Goal: Task Accomplishment & Management: Use online tool/utility

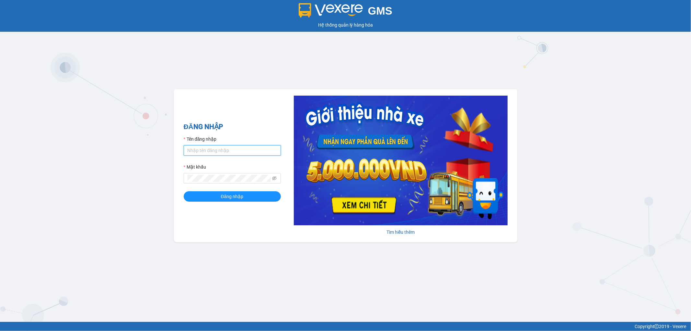
click at [241, 150] on input "Tên đăng nhập" at bounding box center [232, 150] width 97 height 10
type input "dvthong.apq"
click at [184, 191] on button "Đăng nhập" at bounding box center [232, 196] width 97 height 10
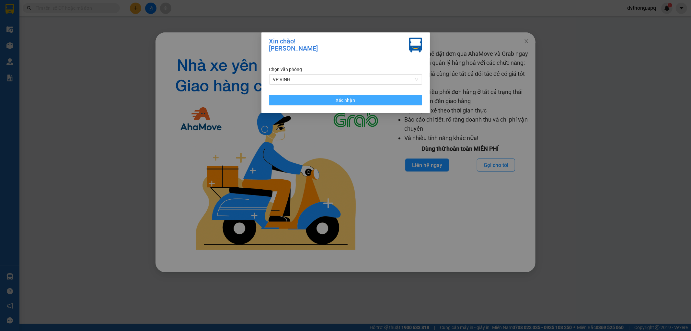
click at [362, 100] on button "Xác nhận" at bounding box center [345, 100] width 153 height 10
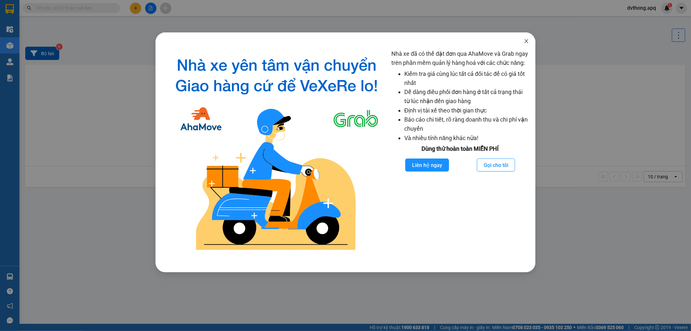
click at [529, 40] on icon "close" at bounding box center [526, 41] width 5 height 5
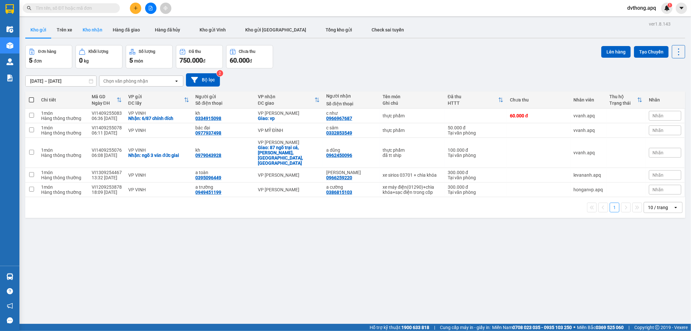
click at [89, 24] on button "Kho nhận" at bounding box center [92, 30] width 30 height 16
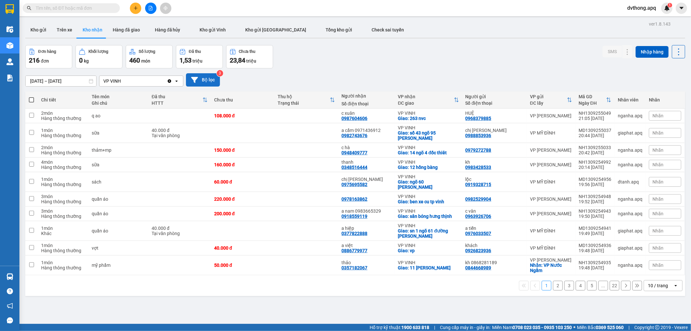
click at [213, 75] on button "Bộ lọc" at bounding box center [203, 79] width 34 height 13
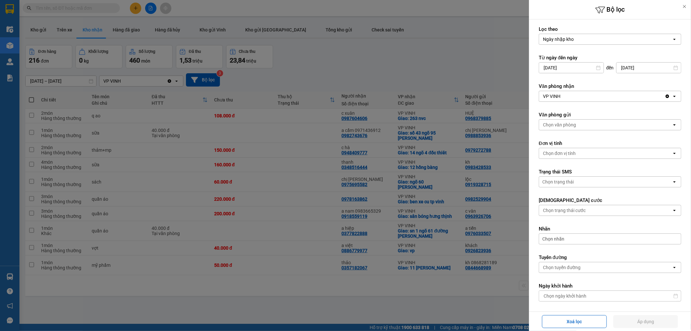
scroll to position [92, 0]
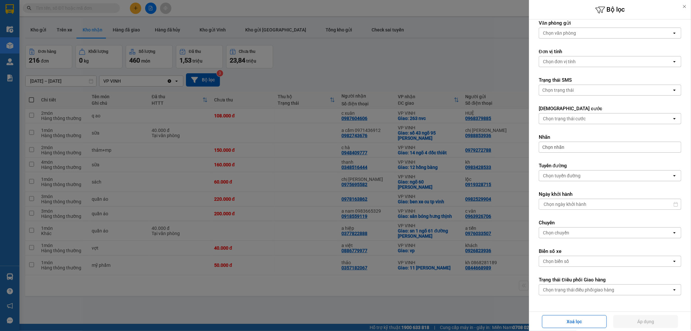
click at [608, 290] on div "Chọn trạng thái điều phối giao hàng" at bounding box center [579, 290] width 72 height 6
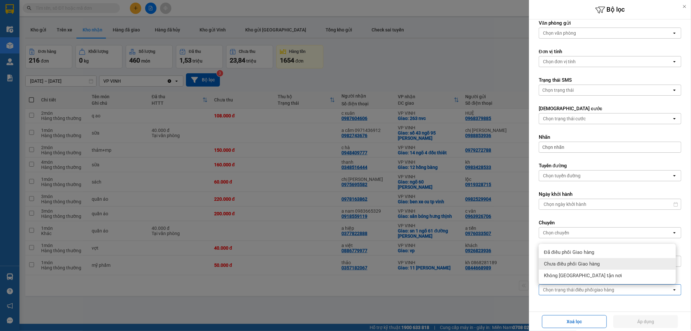
click at [559, 258] on div "Chưa điều phối Giao hàng" at bounding box center [607, 264] width 137 height 12
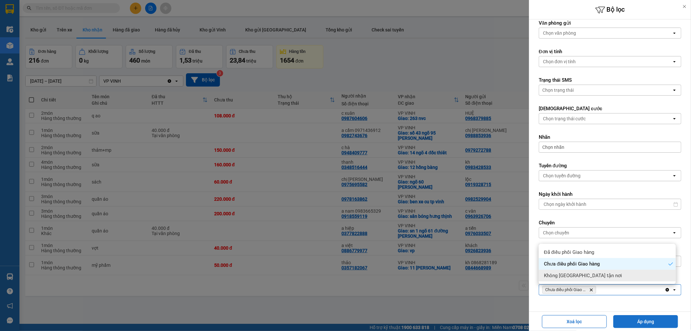
click at [662, 318] on button "Áp dụng" at bounding box center [646, 321] width 65 height 13
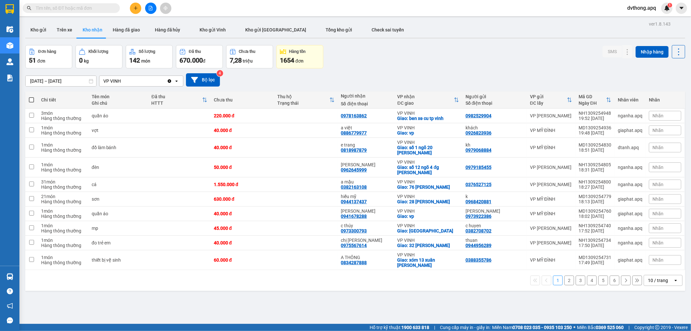
click at [648, 277] on div "10 / trang" at bounding box center [658, 280] width 20 height 6
click at [650, 267] on span "100 / trang" at bounding box center [655, 267] width 23 height 6
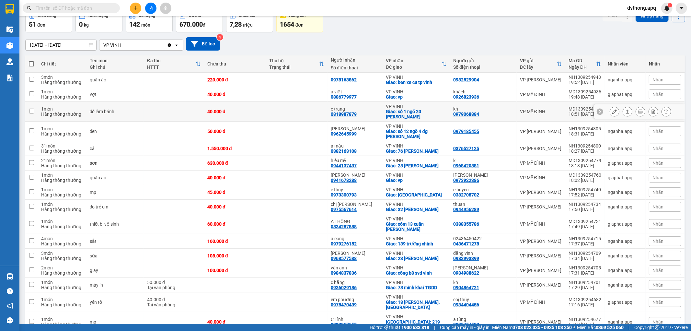
scroll to position [0, 0]
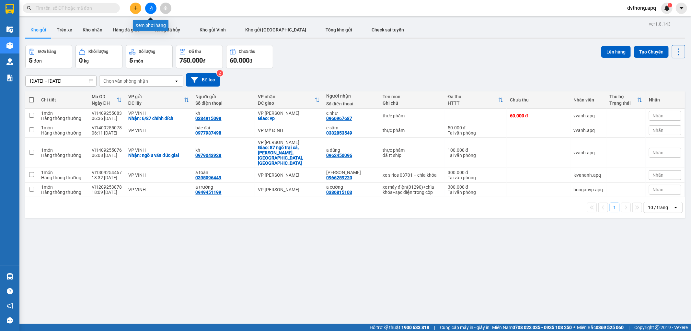
click at [148, 11] on button at bounding box center [150, 8] width 11 height 11
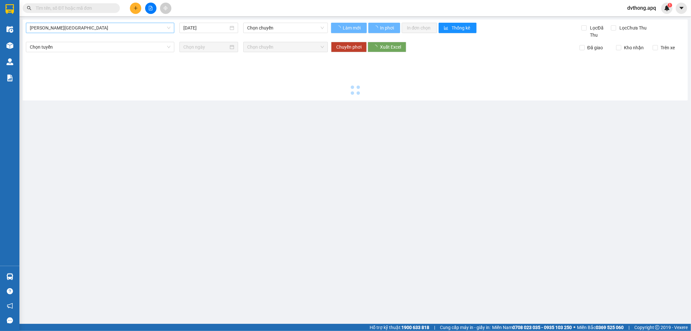
click at [117, 28] on span "Gia Lâm - Mỹ Đình" at bounding box center [100, 28] width 141 height 10
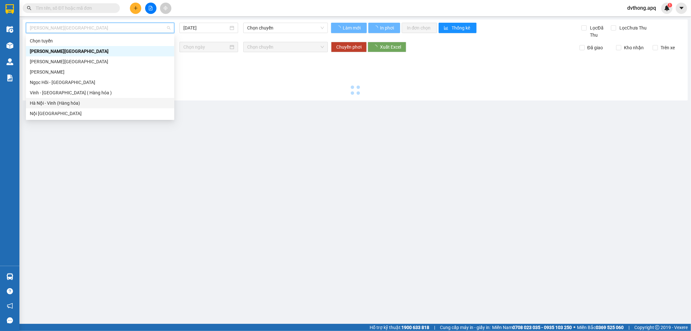
click at [87, 102] on div "Hà Nội - Vinh (Hàng hóa)" at bounding box center [100, 103] width 141 height 7
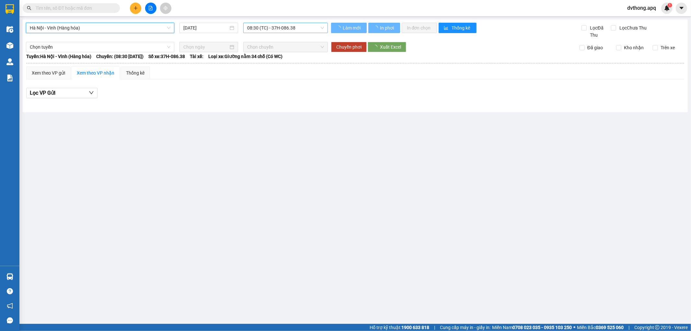
click at [278, 29] on span "08:30 (TC) - 37H-086.38" at bounding box center [285, 28] width 77 height 10
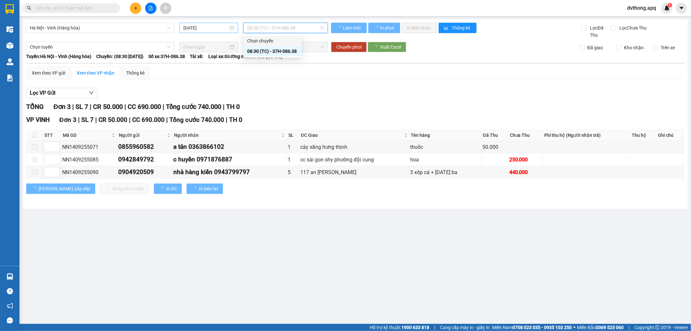
click at [197, 28] on input "[DATE]" at bounding box center [205, 27] width 45 height 7
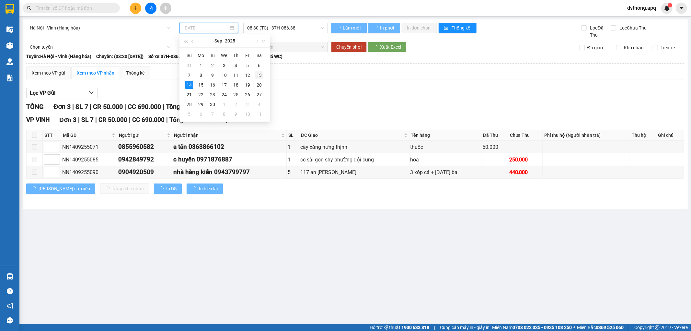
click at [258, 76] on div "13" at bounding box center [259, 75] width 8 height 8
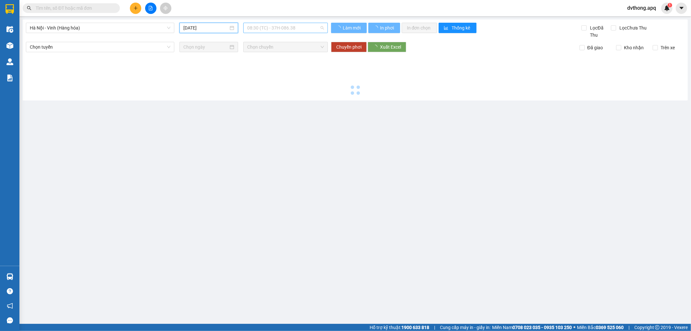
click at [280, 25] on span "08:30 (TC) - 37H-086.38" at bounding box center [285, 28] width 77 height 10
type input "13/09/2025"
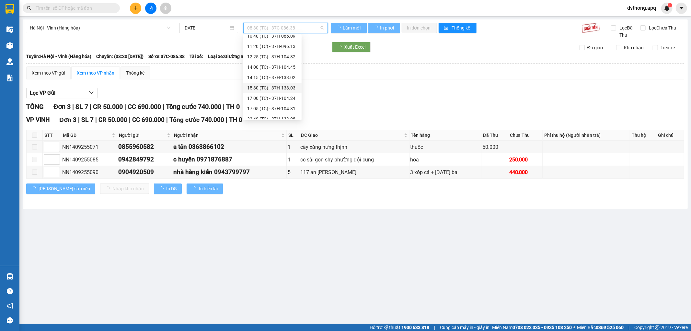
scroll to position [108, 0]
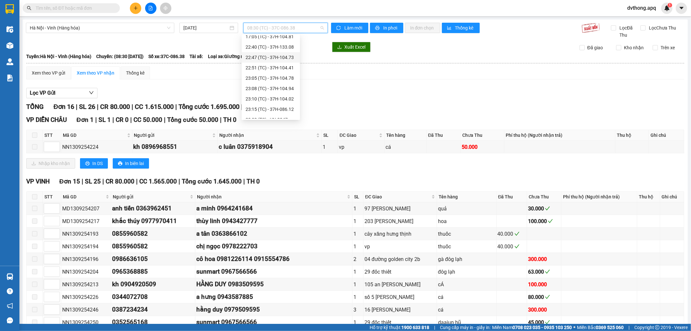
click at [270, 58] on div "22:47 (TC) - 37H-104.73" at bounding box center [271, 57] width 51 height 7
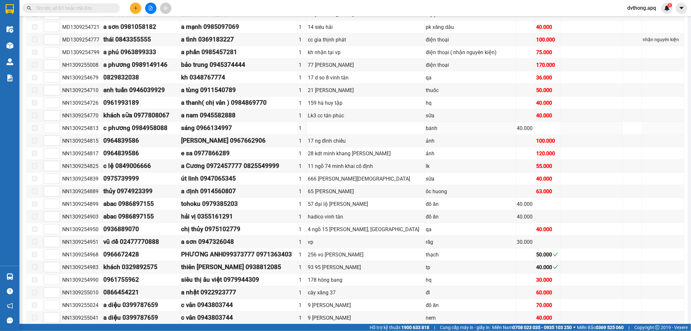
scroll to position [396, 0]
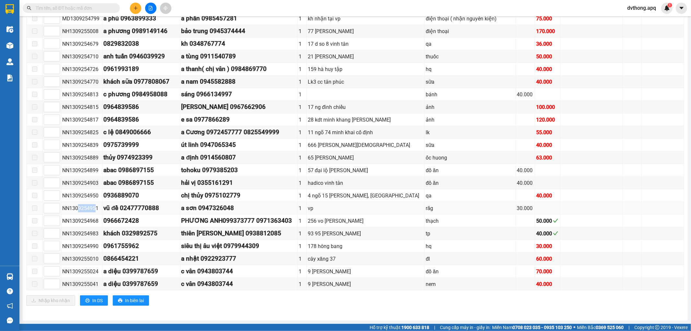
drag, startPoint x: 96, startPoint y: 208, endPoint x: 78, endPoint y: 214, distance: 19.4
click at [78, 214] on td "NN1309254951" at bounding box center [81, 208] width 41 height 13
drag, startPoint x: 98, startPoint y: 210, endPoint x: 65, endPoint y: 215, distance: 33.1
click at [65, 215] on td "NN1309254951" at bounding box center [81, 208] width 41 height 13
copy div "N1309254951"
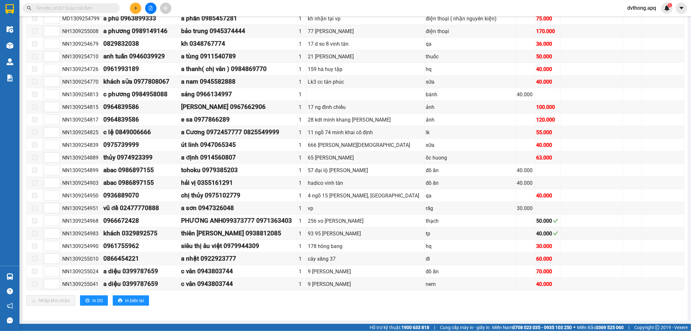
click at [75, 11] on input "text" at bounding box center [74, 8] width 77 height 7
paste input "N1309254951"
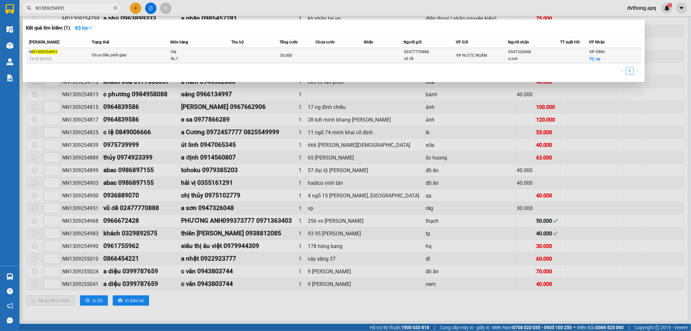
type input "N1309254951"
click at [311, 61] on td "30.000" at bounding box center [298, 55] width 36 height 15
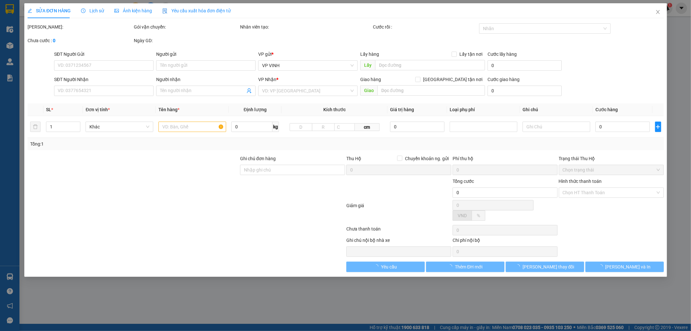
type input "02477770888"
type input "vũ đề"
type input "0947326048"
type input "a sơn"
checkbox input "true"
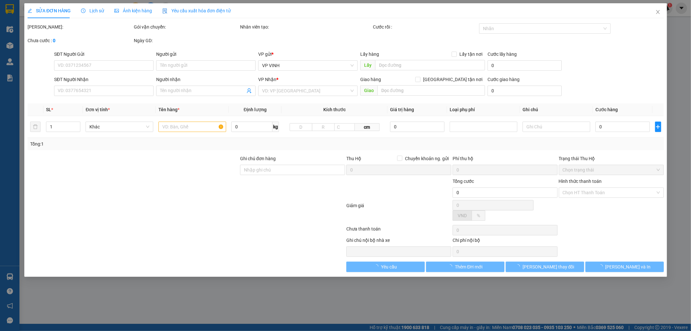
type input "vp"
type input "30.000"
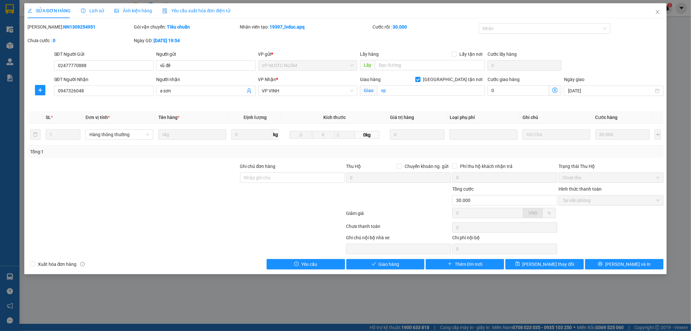
click at [93, 14] on div "Lịch sử" at bounding box center [92, 10] width 23 height 7
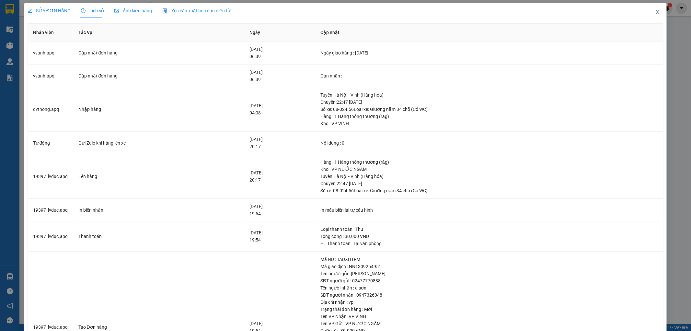
click at [655, 12] on icon "close" at bounding box center [657, 11] width 5 height 5
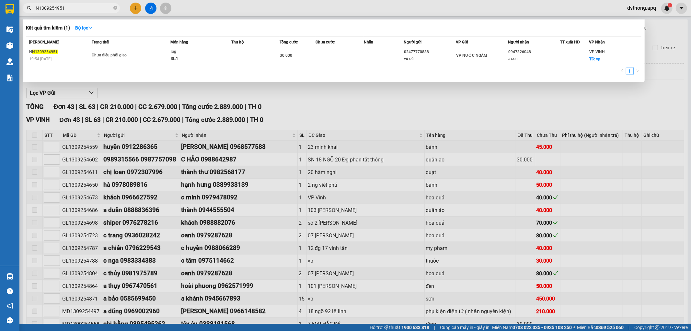
click at [98, 8] on input "N1309254951" at bounding box center [74, 8] width 77 height 7
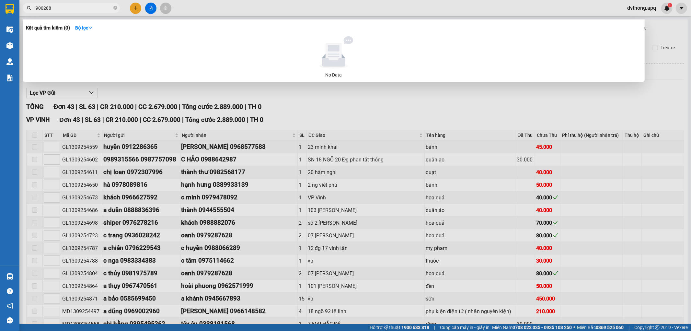
type input "900288"
